Goal: Task Accomplishment & Management: Use online tool/utility

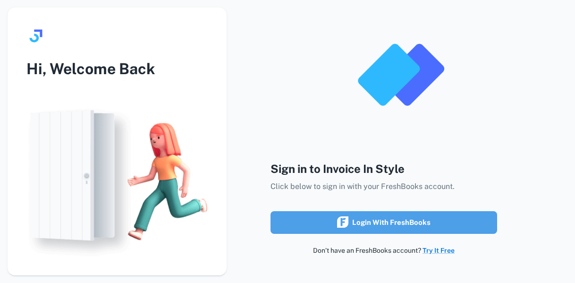
click at [412, 219] on div "Login with FreshBooks" at bounding box center [383, 222] width 93 height 12
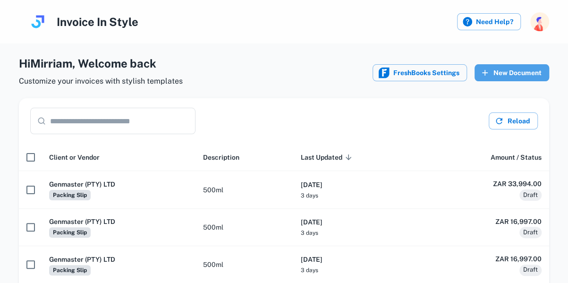
click at [530, 71] on button "New Document" at bounding box center [511, 72] width 75 height 17
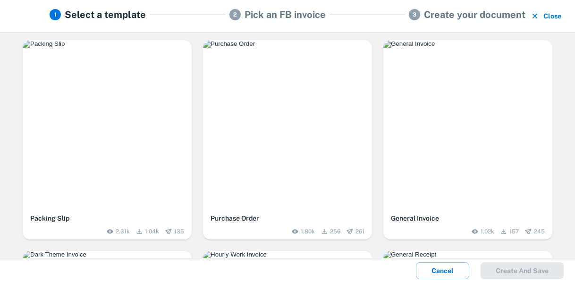
click at [162, 118] on div "button" at bounding box center [107, 124] width 169 height 169
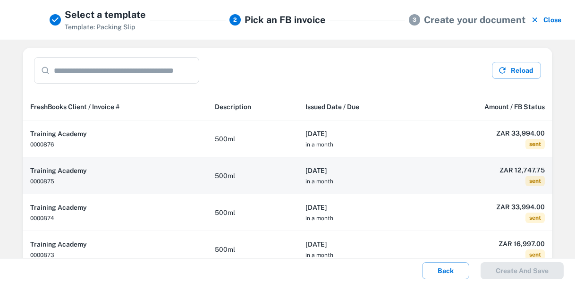
click at [394, 175] on th "[DATE] in a month" at bounding box center [358, 175] width 121 height 37
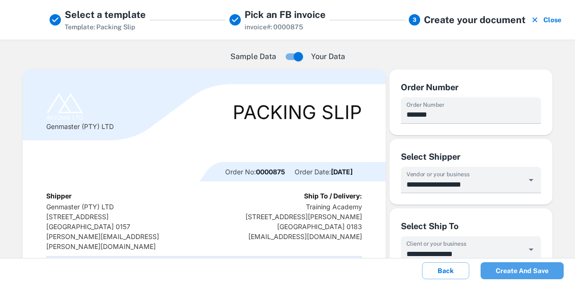
click at [538, 269] on button "Create and save" at bounding box center [521, 270] width 83 height 17
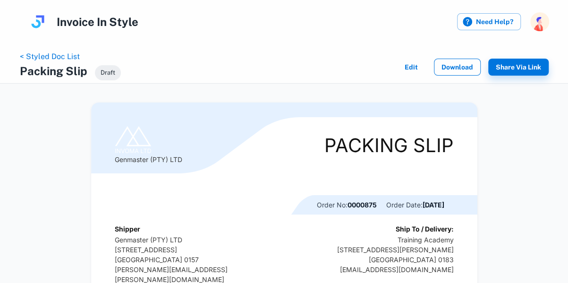
click at [461, 69] on button "Download" at bounding box center [457, 67] width 47 height 17
click at [65, 56] on link "< Styled Doc List" at bounding box center [50, 56] width 60 height 9
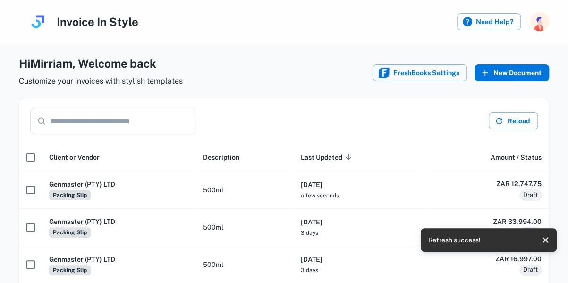
click at [509, 67] on button "New Document" at bounding box center [511, 72] width 75 height 17
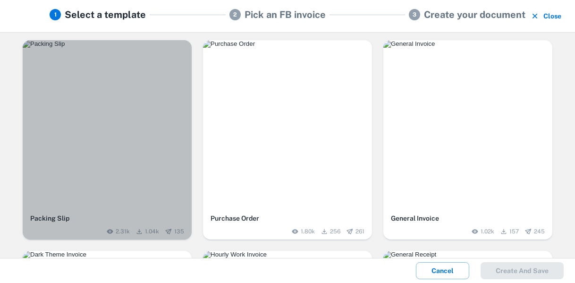
click at [113, 137] on div "button" at bounding box center [107, 124] width 169 height 169
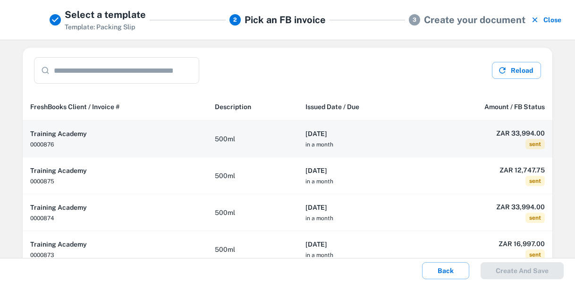
click at [267, 141] on td "500ml" at bounding box center [252, 138] width 91 height 37
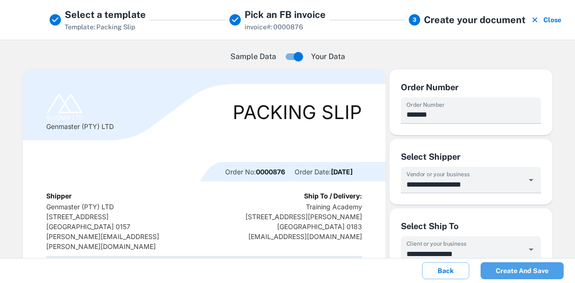
click at [530, 271] on button "Create and save" at bounding box center [521, 270] width 83 height 17
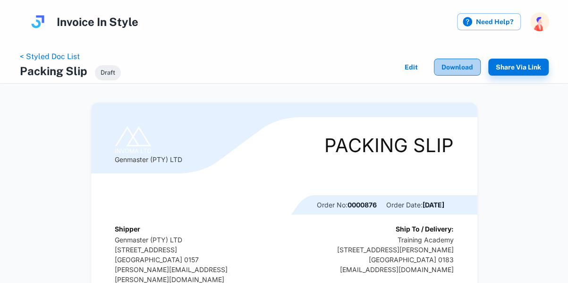
click at [464, 66] on button "Download" at bounding box center [457, 67] width 47 height 17
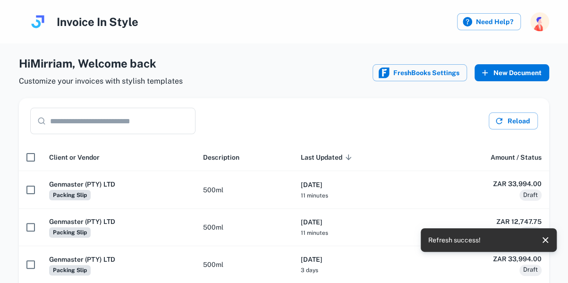
click at [506, 76] on button "New Document" at bounding box center [511, 72] width 75 height 17
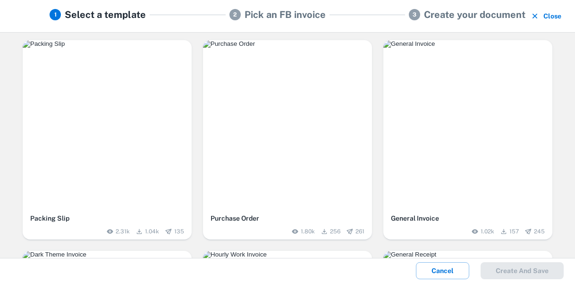
click at [164, 85] on div "button" at bounding box center [107, 124] width 169 height 169
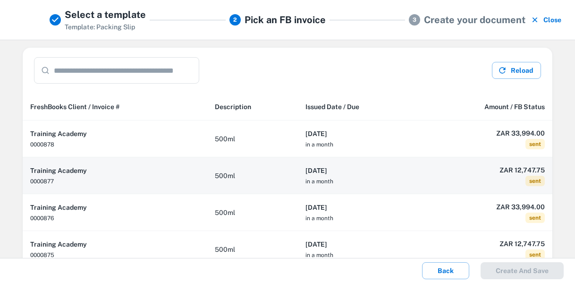
click at [277, 164] on td "500ml" at bounding box center [252, 175] width 91 height 37
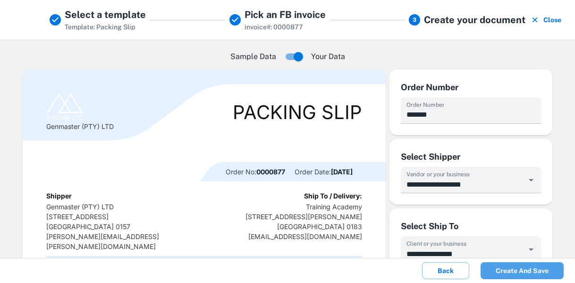
click at [522, 266] on button "Create and save" at bounding box center [521, 270] width 83 height 17
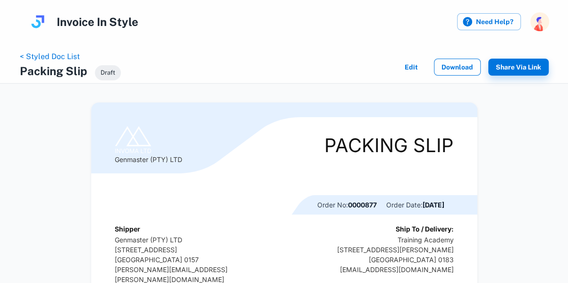
click at [454, 64] on button "Download" at bounding box center [457, 67] width 47 height 17
click at [63, 53] on link "< Styled Doc List" at bounding box center [50, 56] width 60 height 9
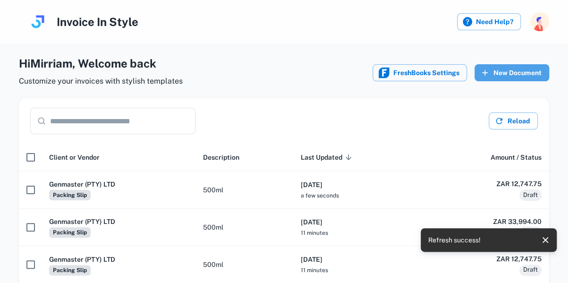
click at [507, 71] on button "New Document" at bounding box center [511, 72] width 75 height 17
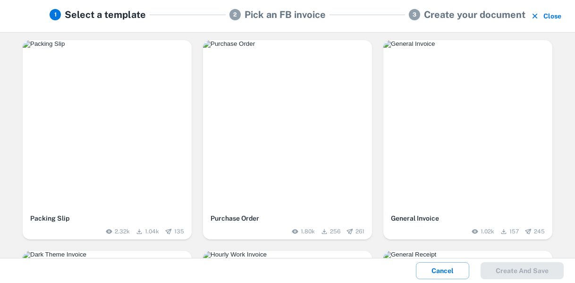
click at [127, 48] on img "button" at bounding box center [107, 44] width 169 height 8
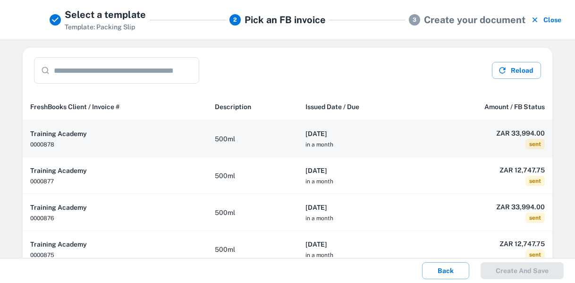
click at [271, 140] on td "500ml" at bounding box center [252, 138] width 91 height 37
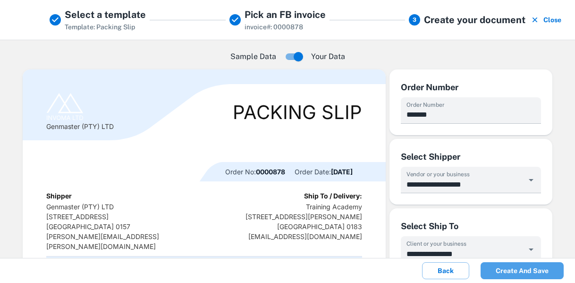
click at [528, 274] on button "Create and save" at bounding box center [521, 270] width 83 height 17
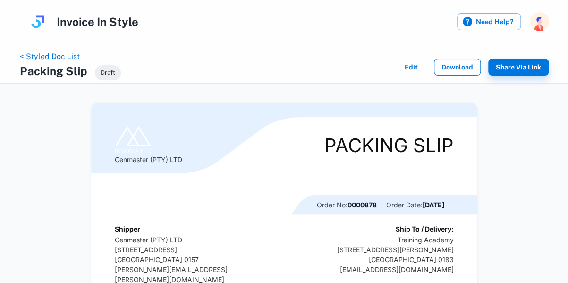
click at [456, 67] on button "Download" at bounding box center [457, 67] width 47 height 17
click at [66, 56] on link "< Styled Doc List" at bounding box center [50, 56] width 60 height 9
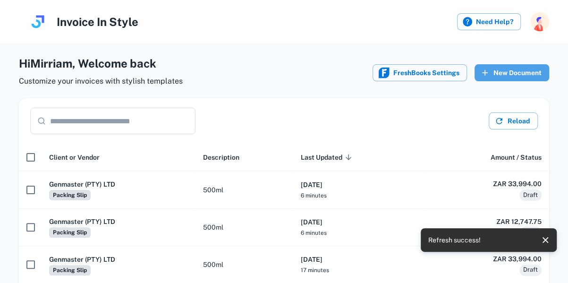
click at [513, 77] on button "New Document" at bounding box center [511, 72] width 75 height 17
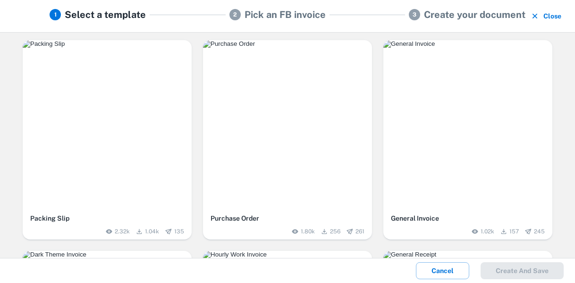
click at [94, 124] on div "button" at bounding box center [107, 124] width 169 height 169
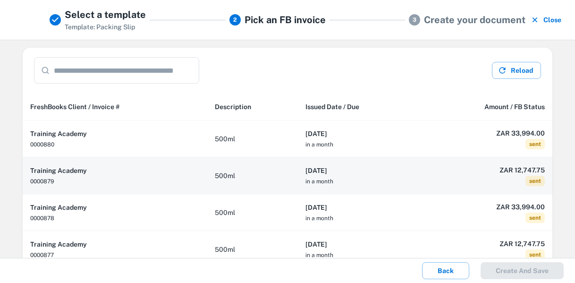
click at [376, 174] on h6 "2025-10-02" at bounding box center [358, 170] width 106 height 10
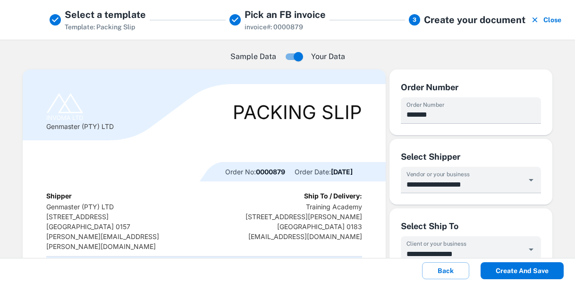
click at [522, 274] on button "Create and save" at bounding box center [521, 270] width 83 height 17
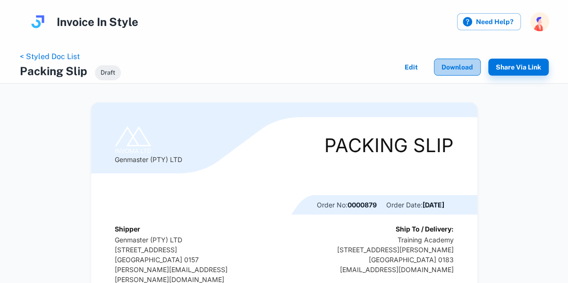
click at [459, 68] on button "Download" at bounding box center [457, 67] width 47 height 17
click at [67, 58] on link "< Styled Doc List" at bounding box center [50, 56] width 60 height 9
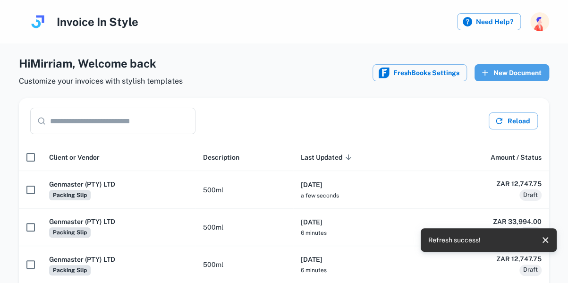
click at [518, 71] on button "New Document" at bounding box center [511, 72] width 75 height 17
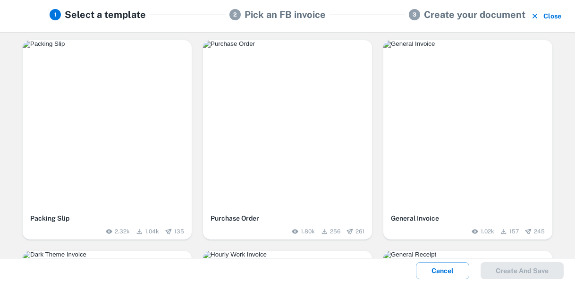
click at [126, 108] on div "button" at bounding box center [107, 124] width 169 height 169
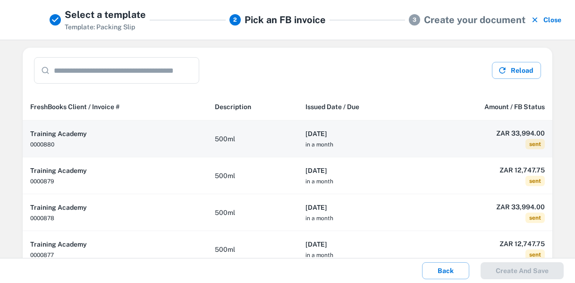
click at [341, 133] on h6 "2025-10-02" at bounding box center [358, 133] width 106 height 10
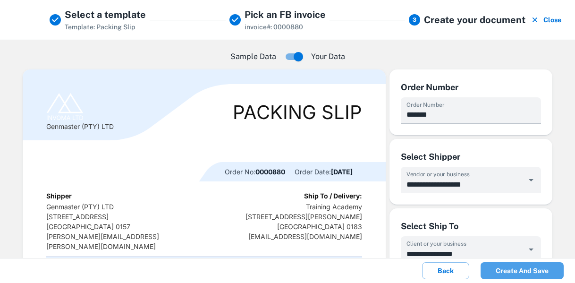
click at [537, 270] on button "Create and save" at bounding box center [521, 270] width 83 height 17
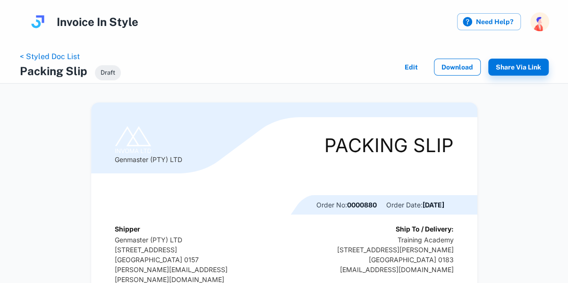
click at [463, 68] on button "Download" at bounding box center [457, 67] width 47 height 17
click at [51, 58] on link "< Styled Doc List" at bounding box center [50, 56] width 60 height 9
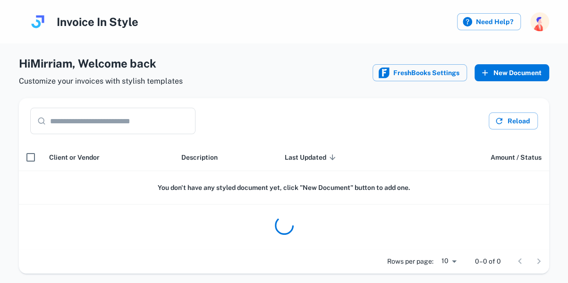
click at [516, 69] on button "New Document" at bounding box center [511, 72] width 75 height 17
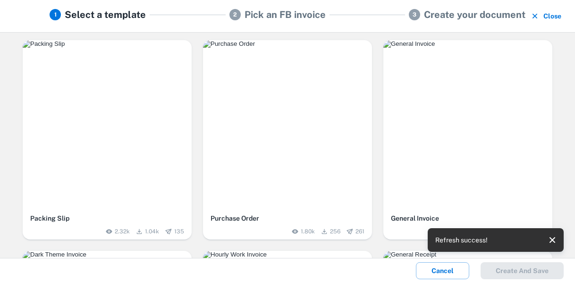
click at [96, 119] on div "button" at bounding box center [107, 124] width 169 height 169
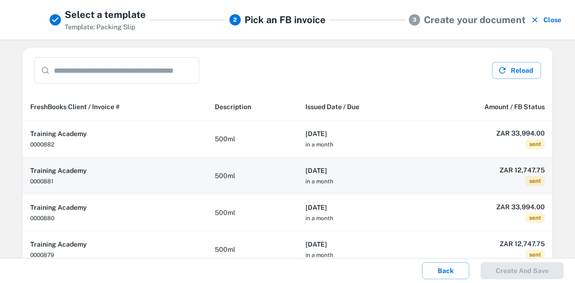
click at [362, 169] on h6 "2025-10-03" at bounding box center [358, 170] width 106 height 10
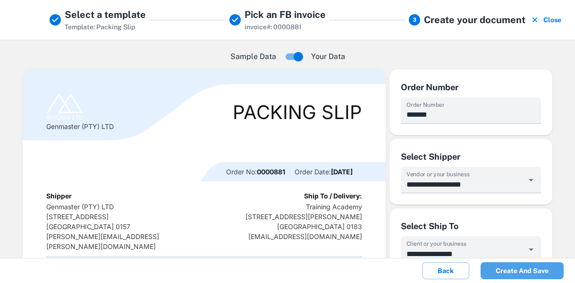
click at [522, 269] on button "Create and save" at bounding box center [521, 270] width 83 height 17
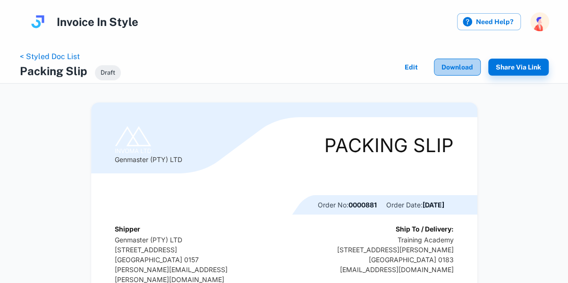
click at [456, 67] on button "Download" at bounding box center [457, 67] width 47 height 17
click at [67, 53] on link "< Styled Doc List" at bounding box center [50, 56] width 60 height 9
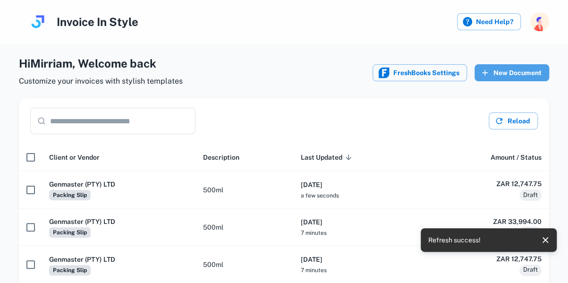
click at [508, 73] on button "New Document" at bounding box center [511, 72] width 75 height 17
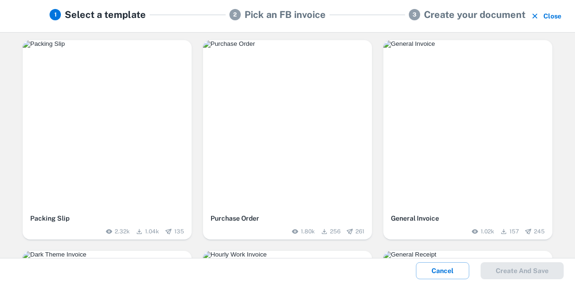
click at [167, 48] on img "button" at bounding box center [107, 44] width 169 height 8
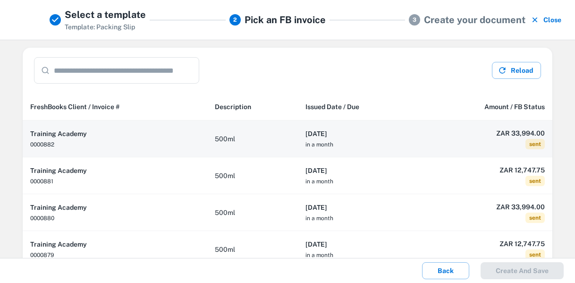
click at [374, 144] on th "2025-10-03 in a month" at bounding box center [358, 138] width 121 height 37
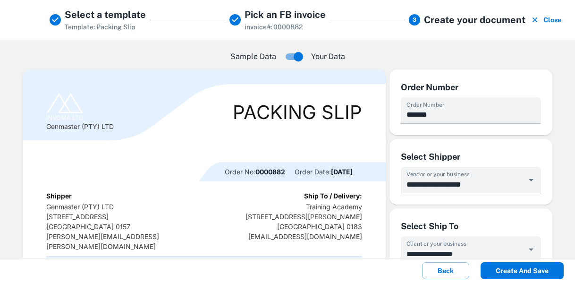
click at [520, 269] on button "Create and save" at bounding box center [521, 270] width 83 height 17
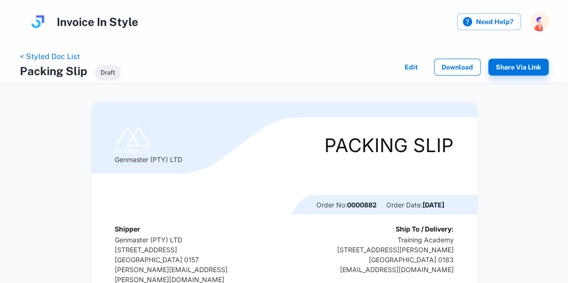
click at [462, 65] on button "Download" at bounding box center [457, 67] width 47 height 17
